Goal: Obtain resource: Download file/media

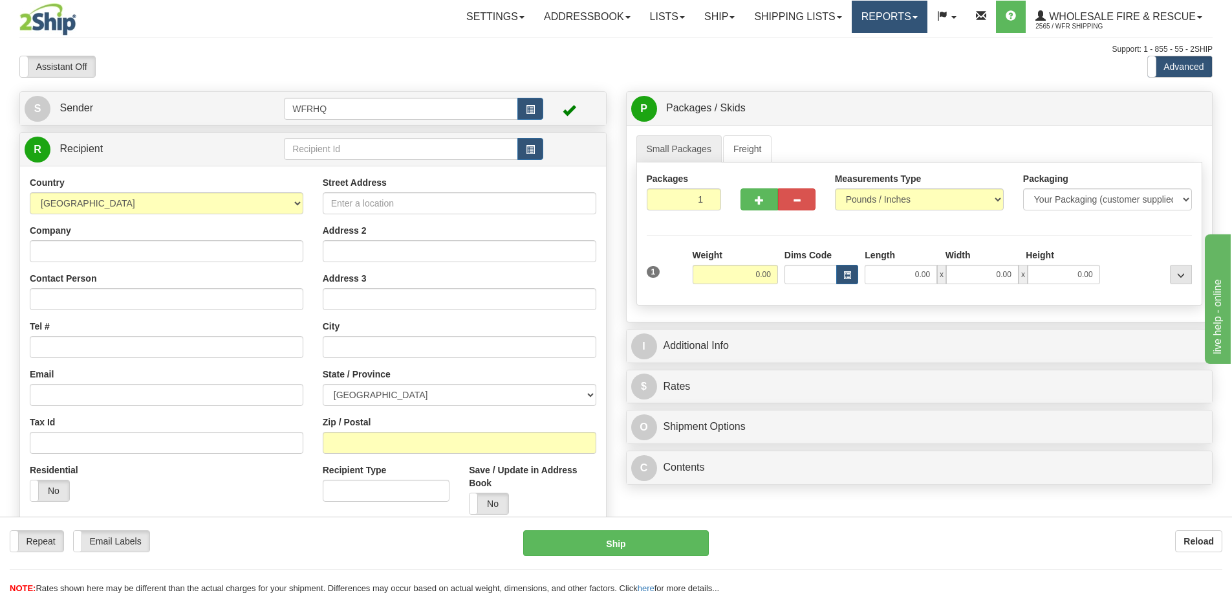
click at [887, 17] on link "Reports" at bounding box center [890, 17] width 76 height 32
click at [844, 37] on link "Standard" at bounding box center [868, 45] width 118 height 17
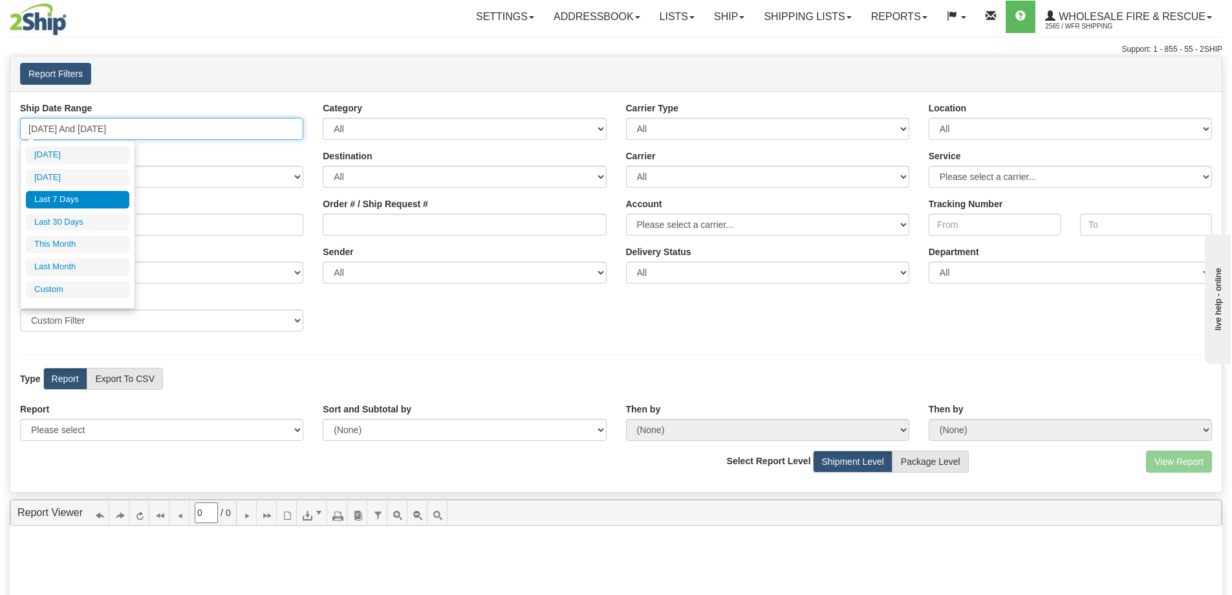
click at [76, 128] on input "[DATE] And [DATE]" at bounding box center [161, 129] width 283 height 22
click at [60, 174] on li "[DATE]" at bounding box center [78, 177] width 104 height 17
type input "[DATE] And [DATE]"
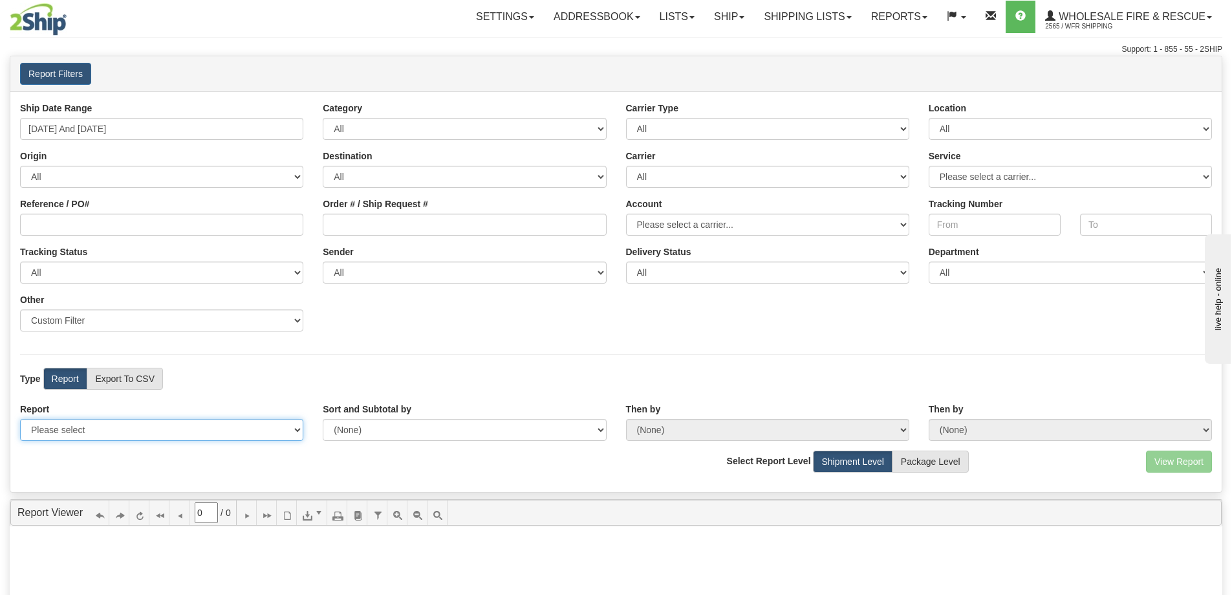
click at [77, 430] on select "Please select 1 Line Shipment Report Address Detail Basic Shipment Overview Can…" at bounding box center [161, 430] width 283 height 22
select select "Users\Full Reference Detail.trdx"
click at [20, 419] on select "Please select 1 Line Shipment Report Address Detail Basic Shipment Overview Can…" at bounding box center [161, 430] width 283 height 22
click at [1192, 458] on button "View Report" at bounding box center [1179, 461] width 66 height 22
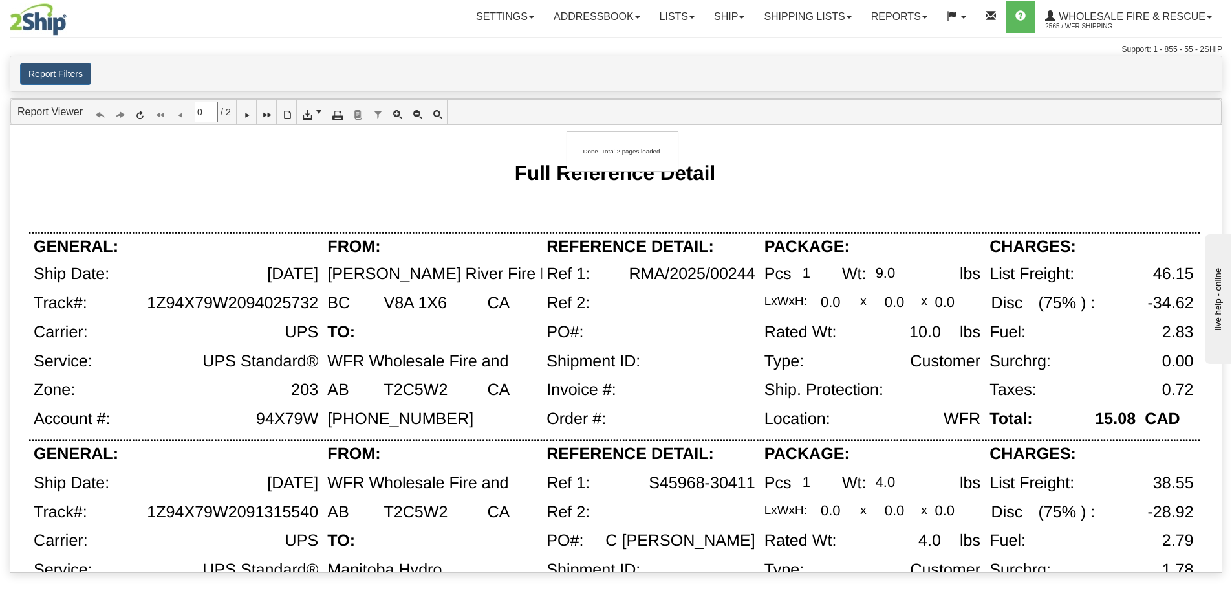
type input "1"
click at [311, 112] on icon at bounding box center [306, 111] width 9 height 9
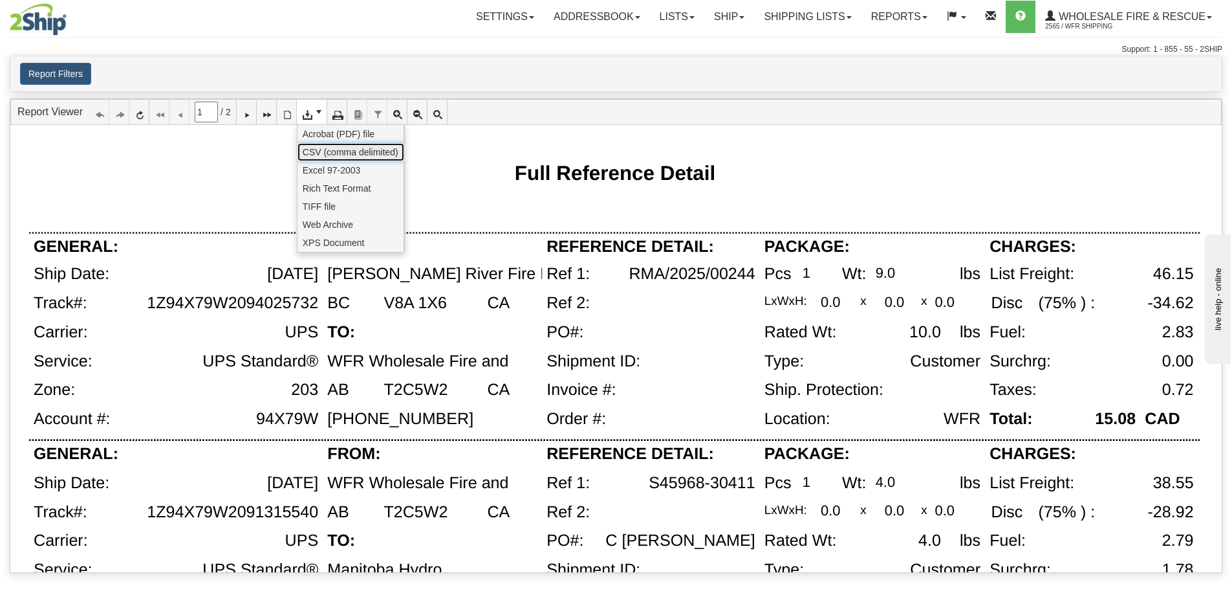
click at [319, 148] on span "CSV (comma delimited)" at bounding box center [351, 152] width 96 height 13
